Goal: Task Accomplishment & Management: Complete application form

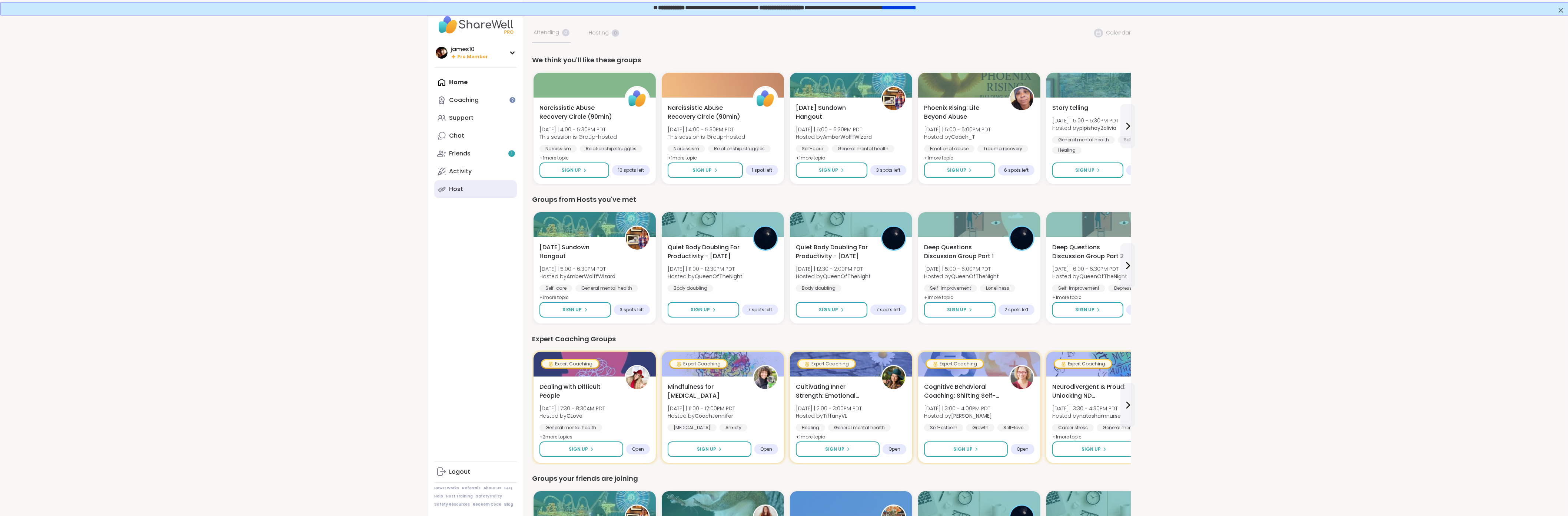
click at [465, 186] on link "Host" at bounding box center [475, 189] width 82 height 18
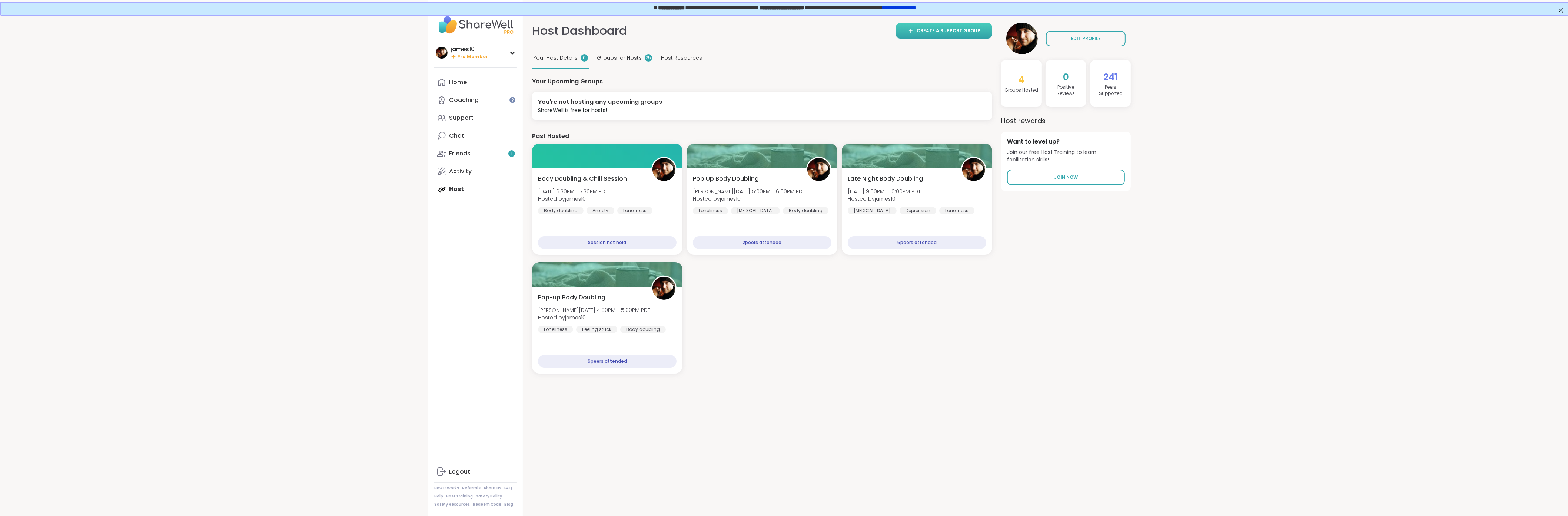
click at [938, 34] on link "Create a support group" at bounding box center [944, 31] width 97 height 15
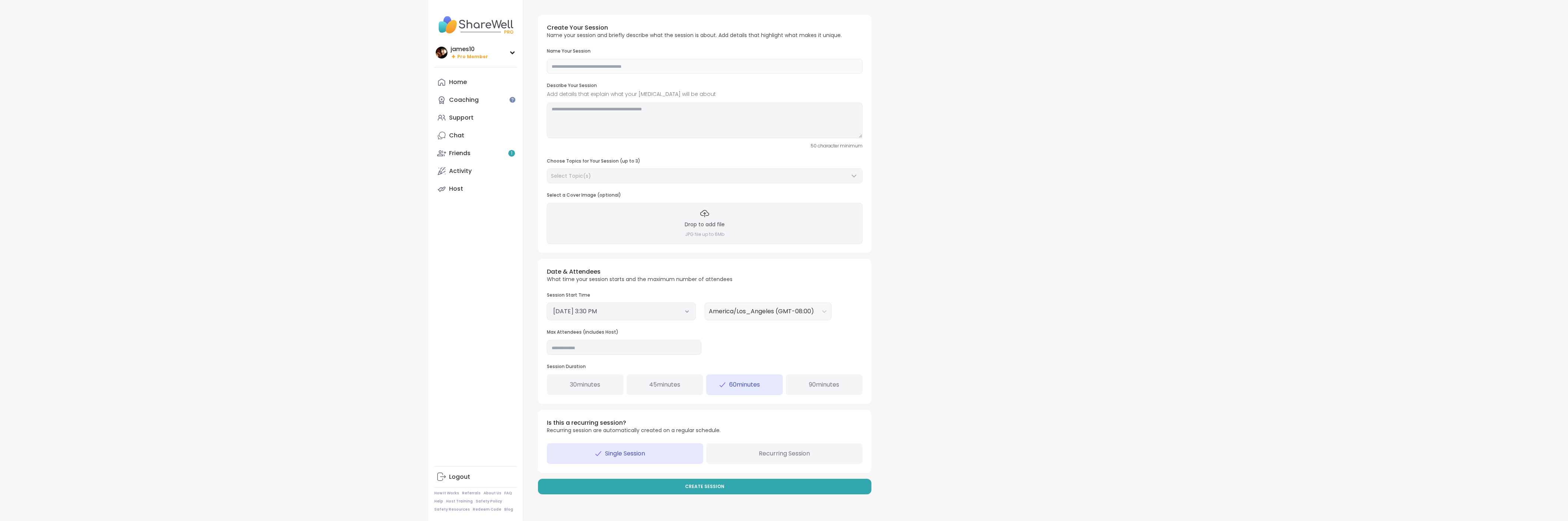
click at [588, 65] on input "text" at bounding box center [705, 66] width 316 height 15
type input "**********"
click at [571, 131] on textarea at bounding box center [705, 120] width 316 height 35
type textarea "**********"
click at [620, 173] on div "Select Topic(s)" at bounding box center [700, 176] width 299 height 7
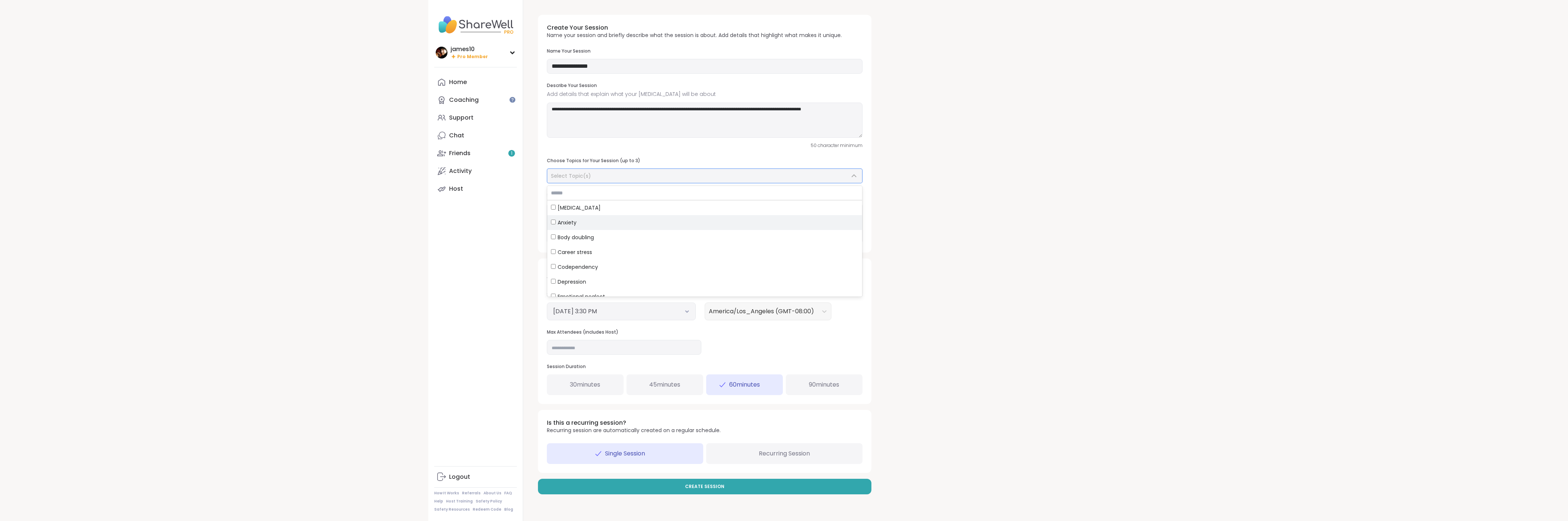
click at [551, 217] on label "Anxiety" at bounding box center [705, 222] width 315 height 15
click at [588, 252] on label "Good company" at bounding box center [705, 247] width 315 height 15
click at [650, 175] on div "Loneliness, Good company" at bounding box center [696, 176] width 290 height 7
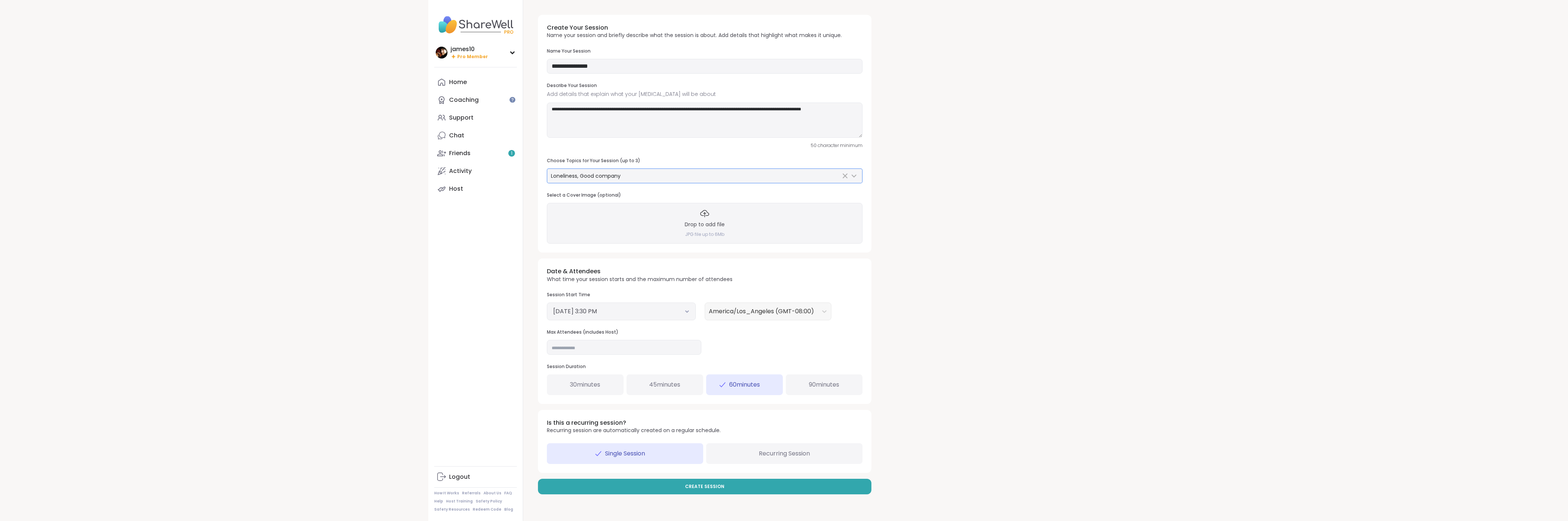
click at [650, 175] on div "Loneliness, Good company" at bounding box center [696, 176] width 290 height 7
click at [579, 219] on span "General mental health" at bounding box center [587, 221] width 59 height 7
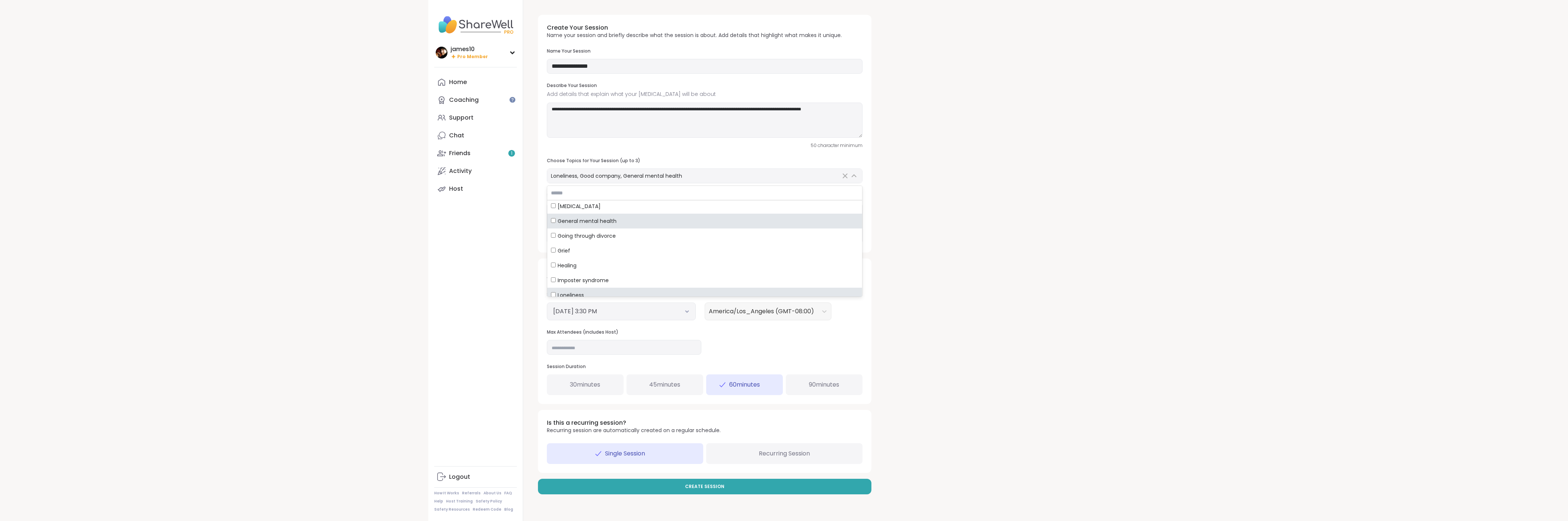
click at [841, 338] on div "Date & Attendees What time your session starts and the maximum number of attend…" at bounding box center [705, 331] width 334 height 145
click at [709, 216] on icon at bounding box center [705, 214] width 9 height 9
click at [717, 224] on h3 "Drop to add file" at bounding box center [705, 225] width 40 height 7
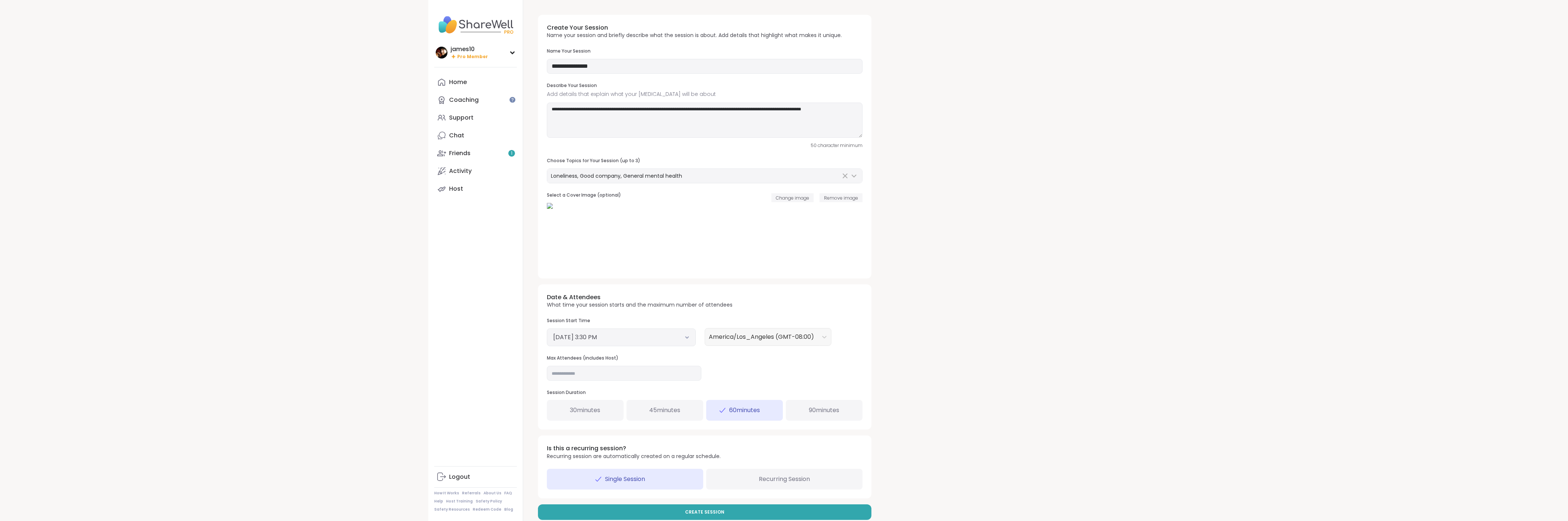
click at [687, 338] on icon at bounding box center [687, 337] width 5 height 3
click at [657, 419] on li "6:30 PM" at bounding box center [659, 423] width 32 height 11
click at [797, 382] on div "Date & Attendees What time your session starts and the maximum number of attend…" at bounding box center [705, 357] width 334 height 145
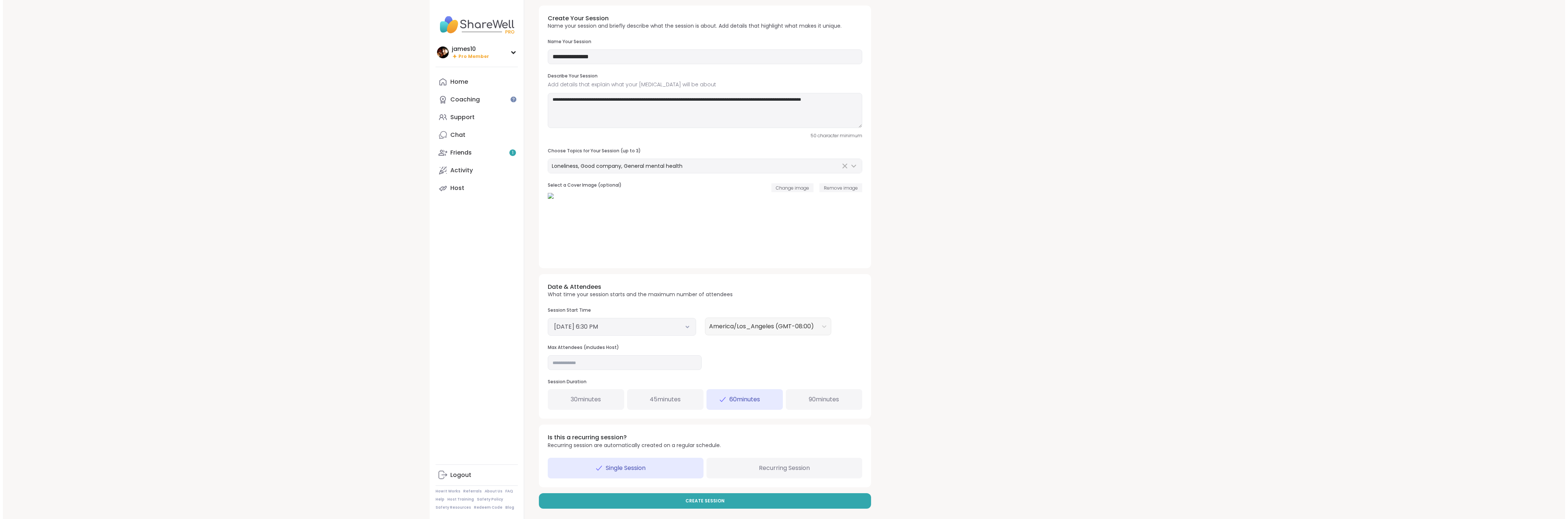
scroll to position [12, 0]
click at [663, 361] on input "**" at bounding box center [621, 360] width 154 height 15
type input "*"
click at [766, 358] on div "Date & Attendees What time your session starts and the maximum number of attend…" at bounding box center [702, 344] width 332 height 145
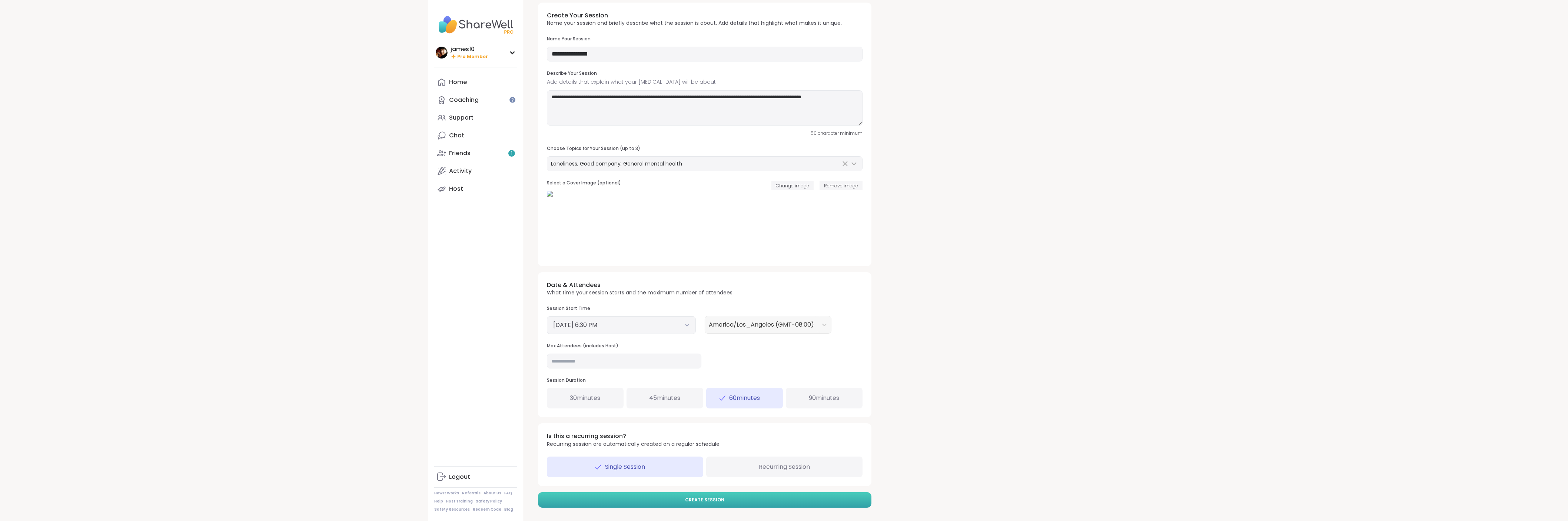
click at [733, 500] on button "Create Session" at bounding box center [705, 500] width 334 height 15
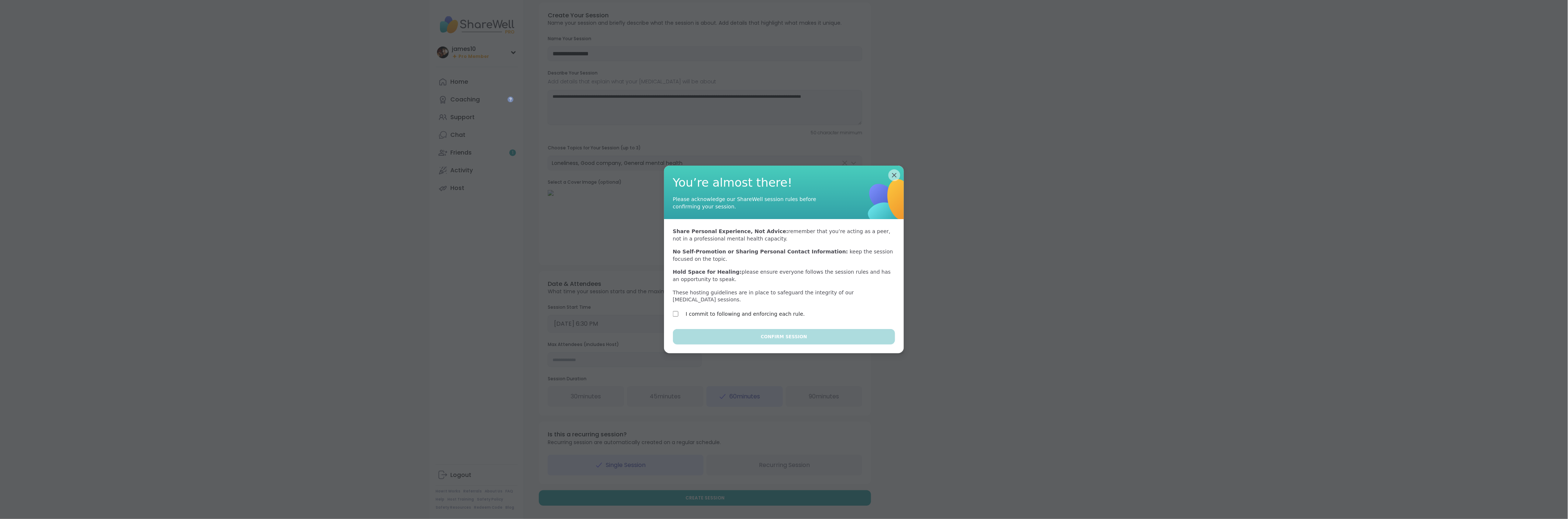
click at [669, 310] on div "Share Personal Experience, Not Advice: remember that you’re acting as a peer, n…" at bounding box center [784, 274] width 240 height 110
click at [701, 329] on button "Confirm Session" at bounding box center [783, 336] width 222 height 15
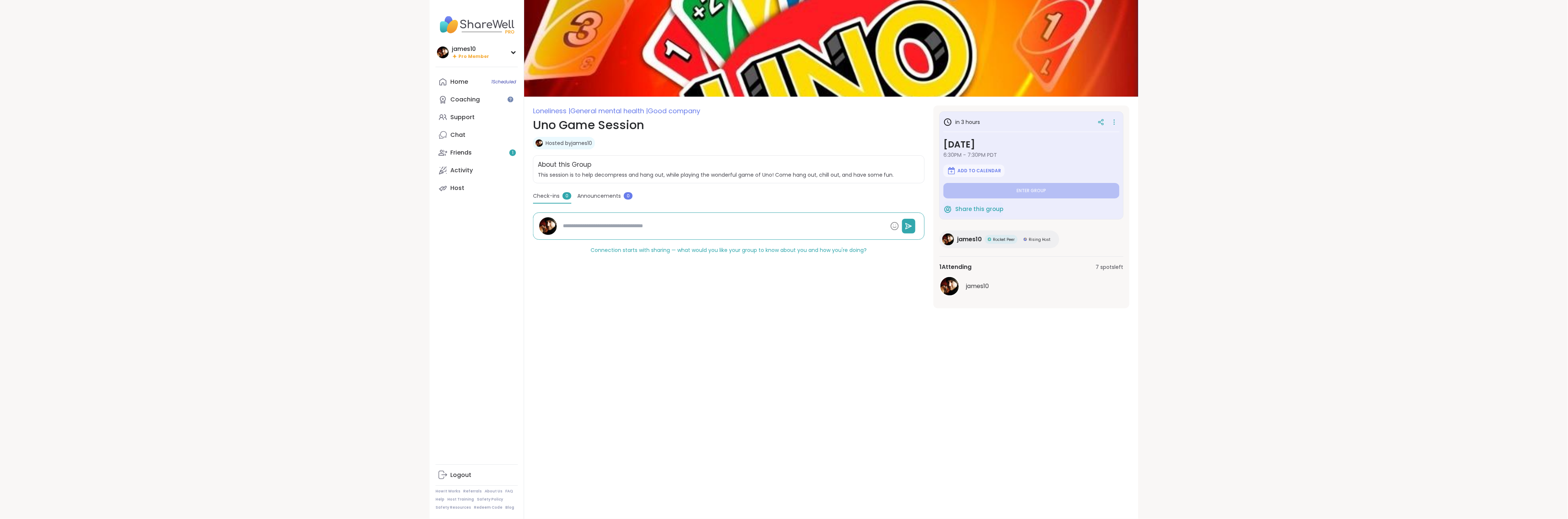
click at [993, 240] on span "Rocket Peer" at bounding box center [1004, 239] width 22 height 5
type textarea "*"
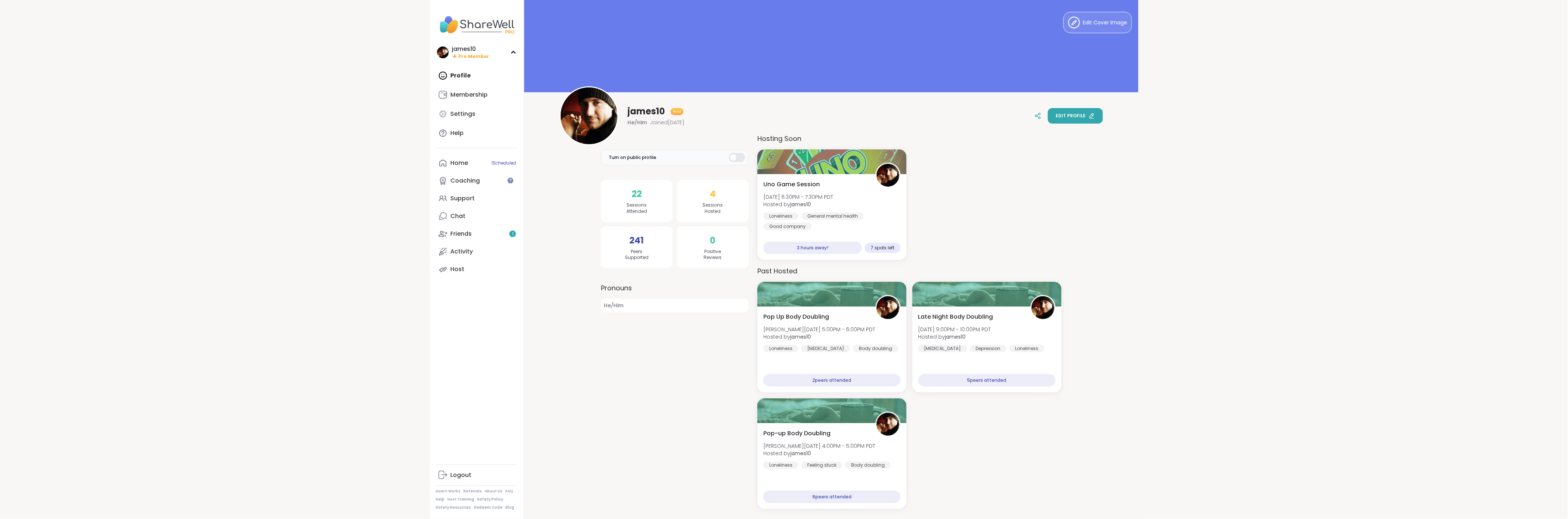
click at [1077, 120] on button "Edit profile" at bounding box center [1076, 116] width 55 height 15
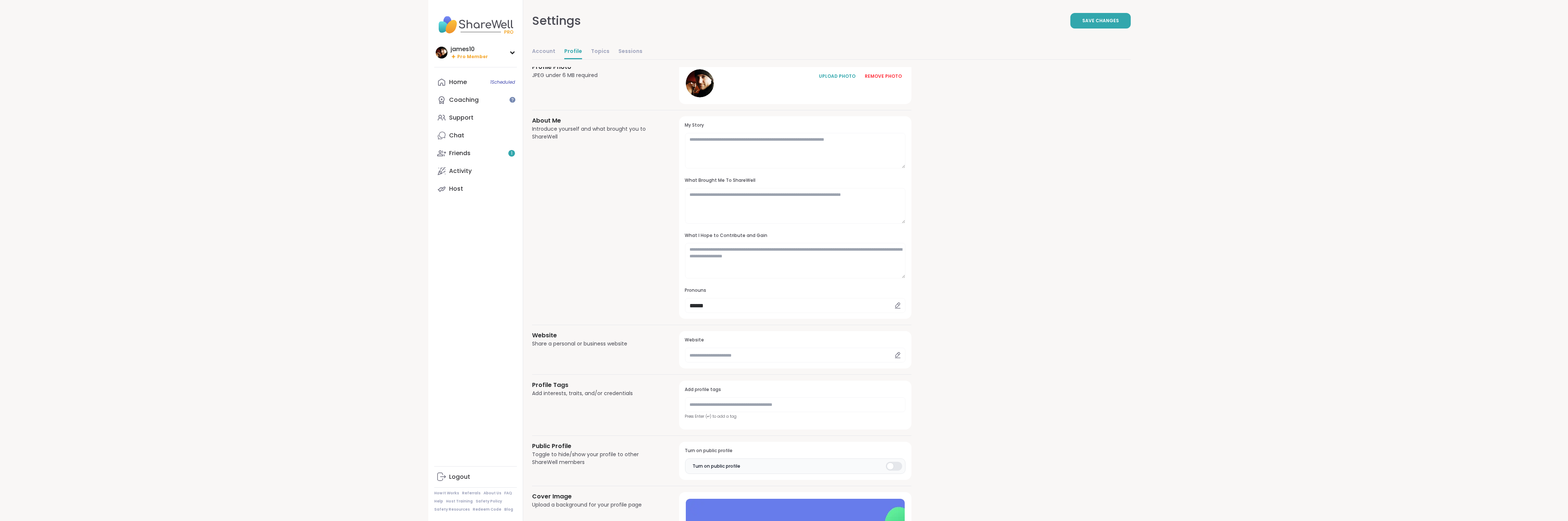
scroll to position [41, 0]
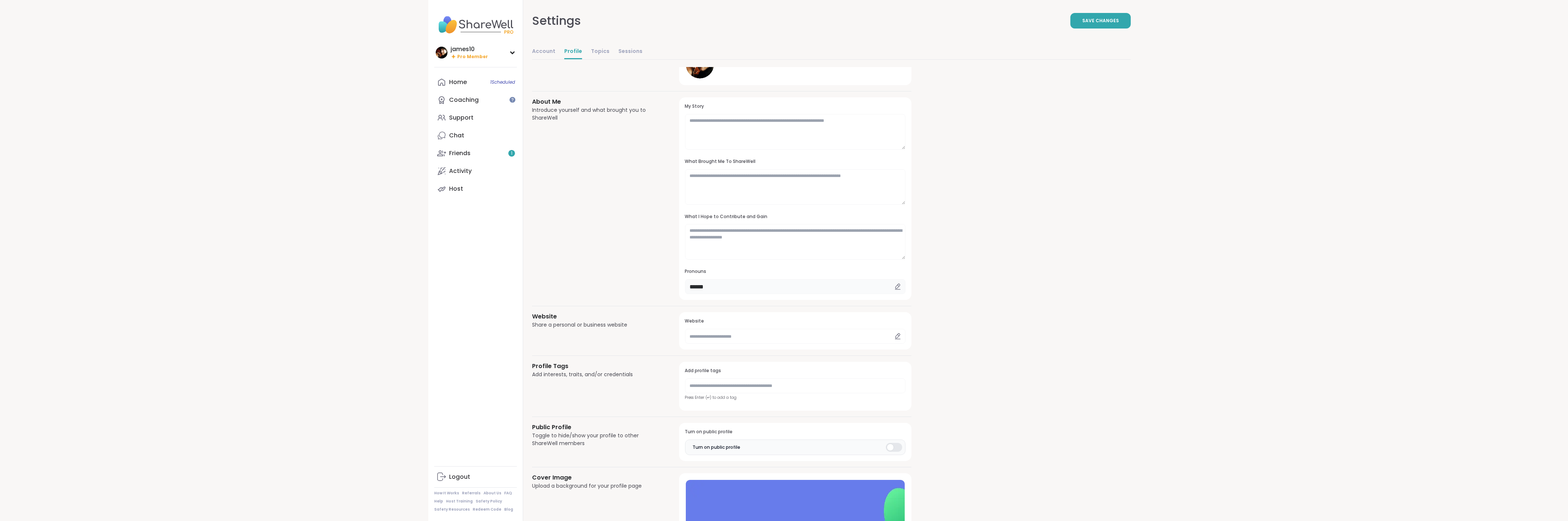
click at [728, 291] on input "******" at bounding box center [795, 286] width 221 height 15
type input "*"
click at [994, 310] on div "Profile Photo JPEG under 6 MB required UPLOAD PHOTO REMOVE PHOTO About Me Intro…" at bounding box center [832, 310] width 599 height 570
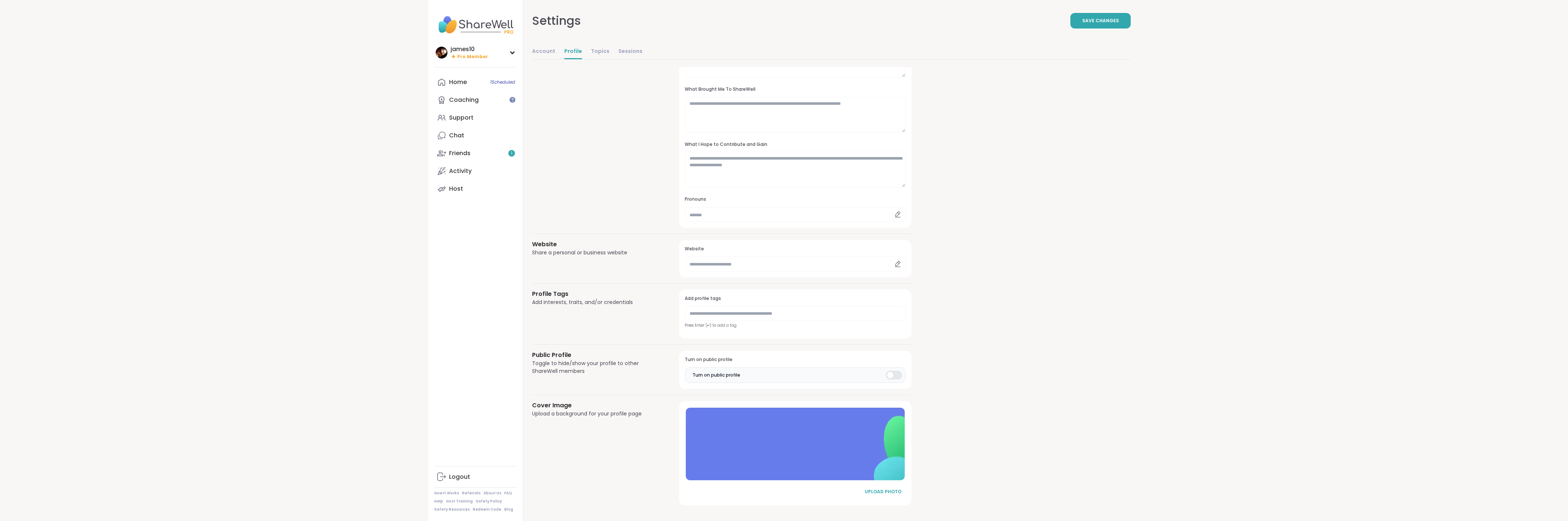
scroll to position [115, 0]
click at [1095, 21] on span "Save Changes" at bounding box center [1101, 21] width 37 height 7
